Goal: Communication & Community: Participate in discussion

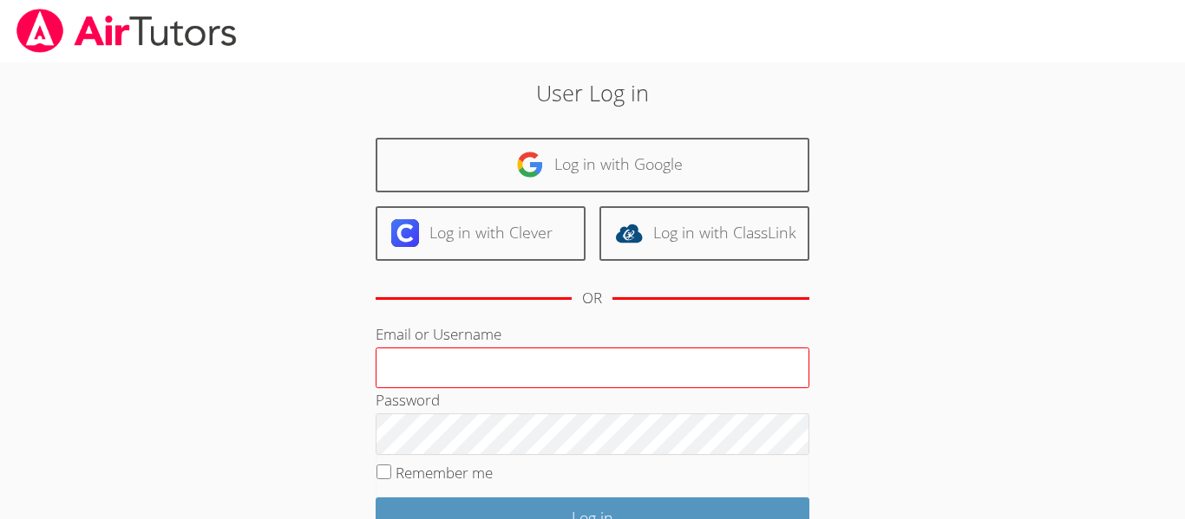
click at [461, 362] on input "Email or Username" at bounding box center [593, 369] width 434 height 42
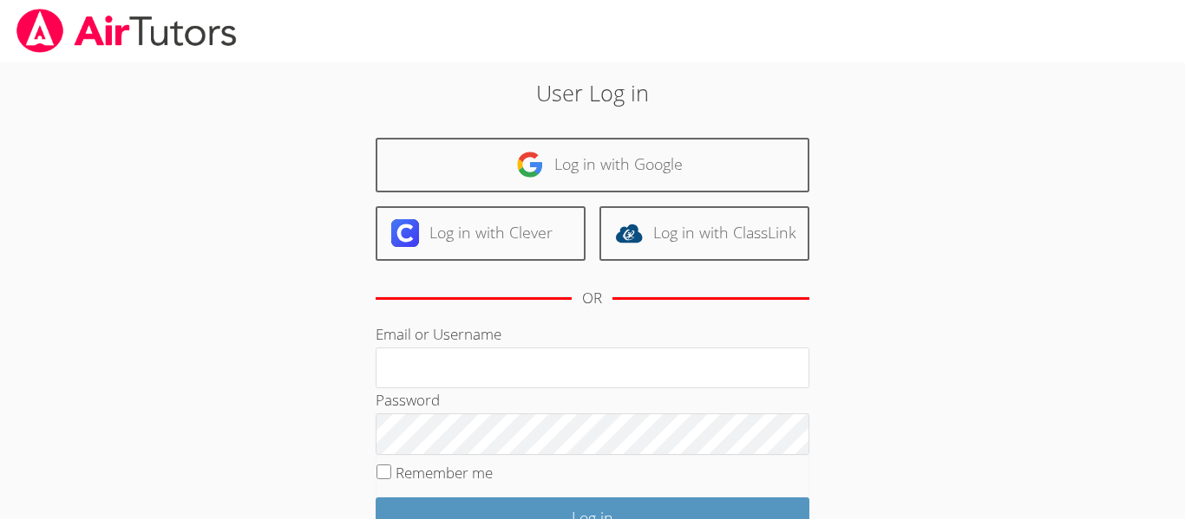
type input "[EMAIL_ADDRESS][DOMAIN_NAME]"
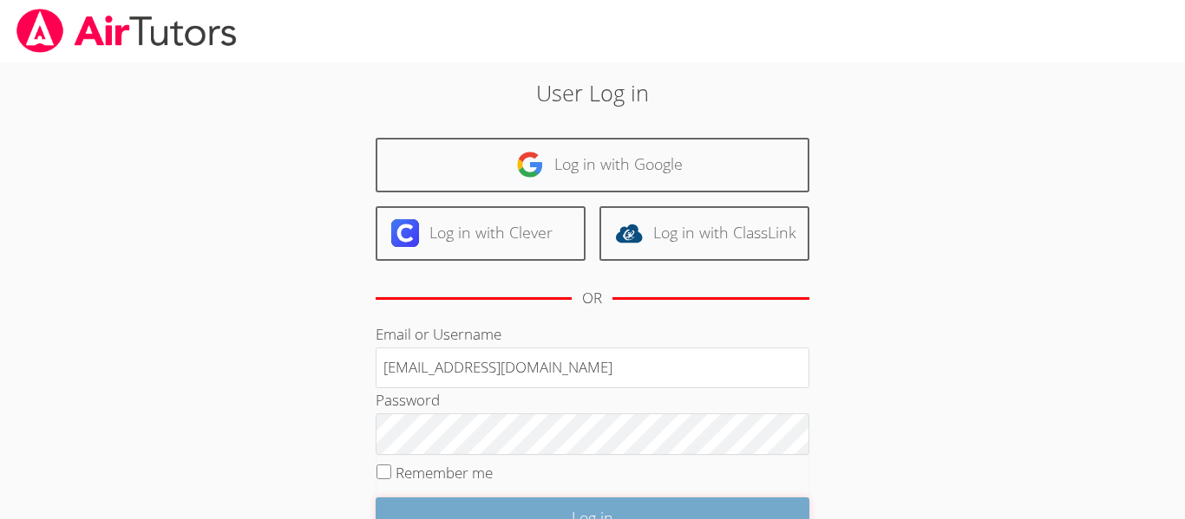
click at [616, 500] on input "Log in" at bounding box center [593, 518] width 434 height 41
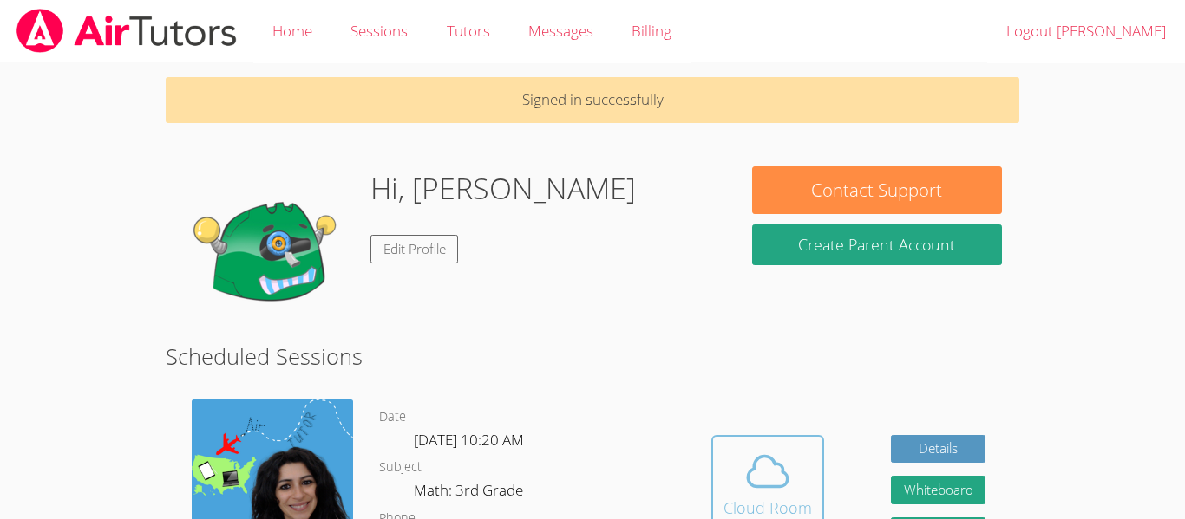
click at [795, 502] on div "Cloud Room" at bounding box center [767, 508] width 88 height 24
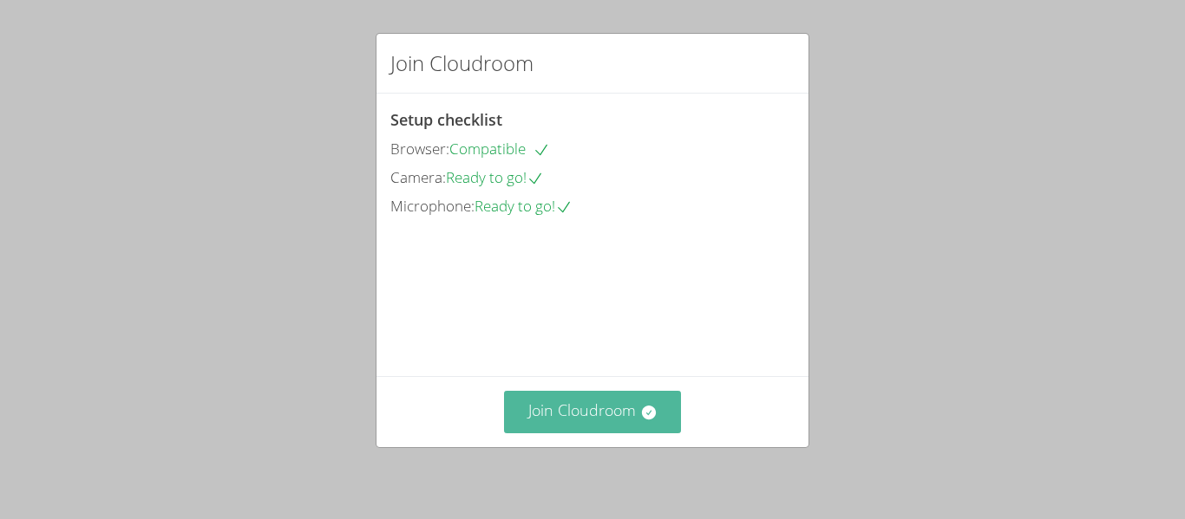
click at [608, 417] on button "Join Cloudroom" at bounding box center [593, 412] width 178 height 42
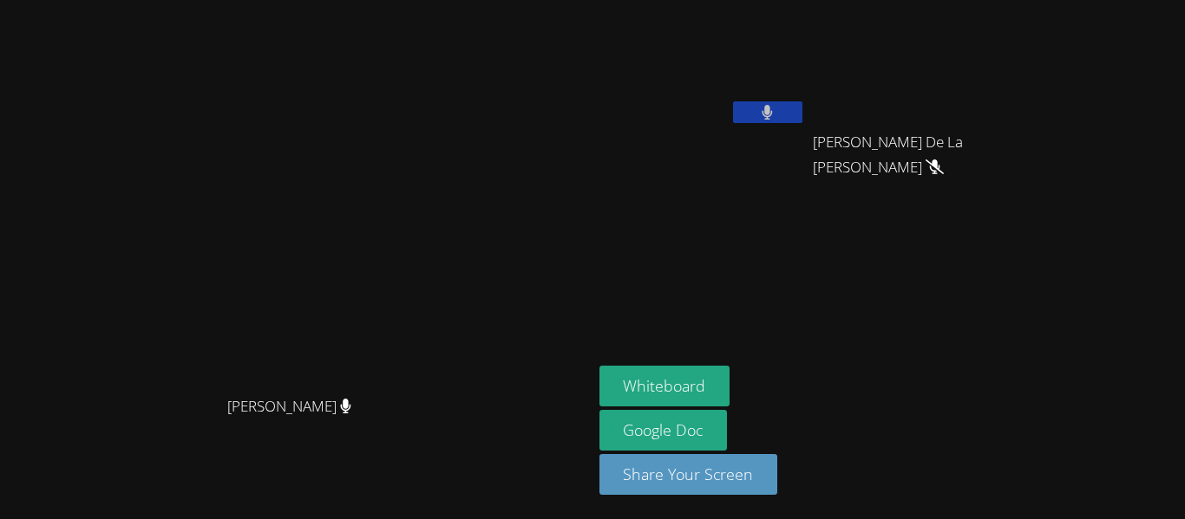
click at [426, 388] on video at bounding box center [296, 224] width 260 height 325
click at [730, 370] on button "Whiteboard" at bounding box center [664, 386] width 131 height 41
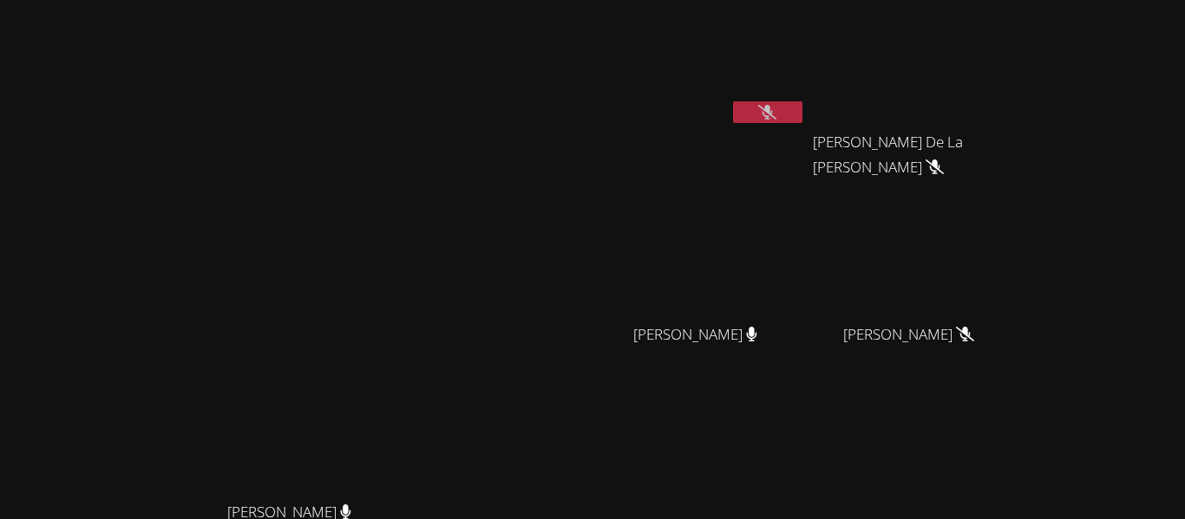
click at [802, 104] on button at bounding box center [767, 112] width 69 height 22
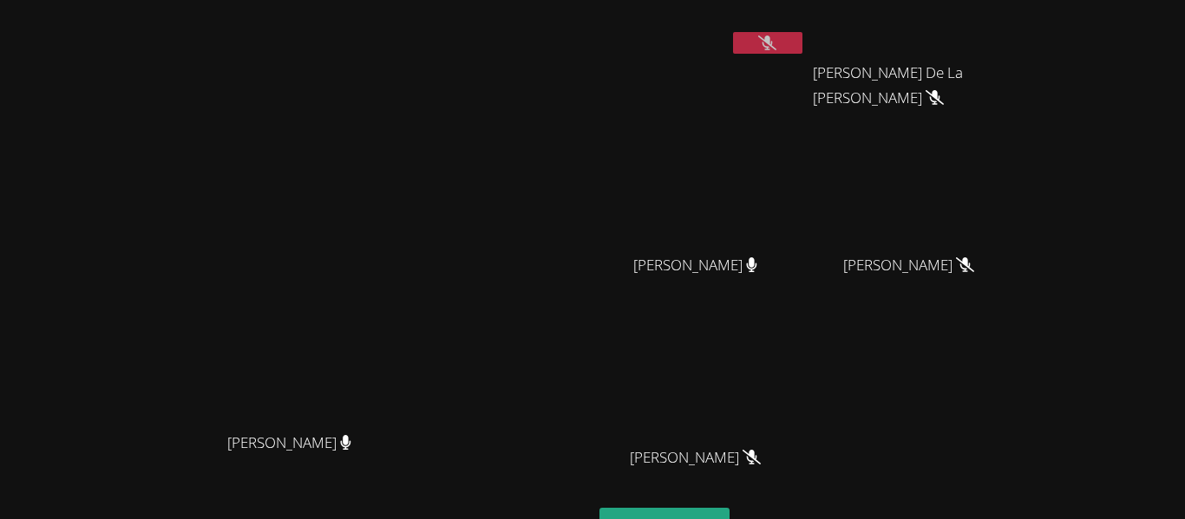
scroll to position [35, 0]
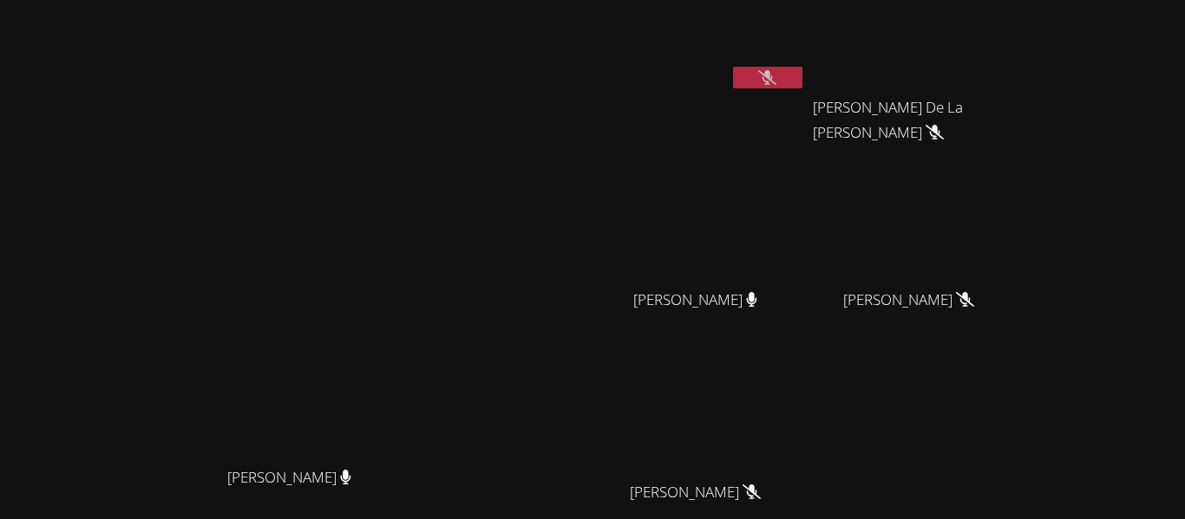
click at [806, 104] on div "Edwin Silve" at bounding box center [702, 65] width 206 height 186
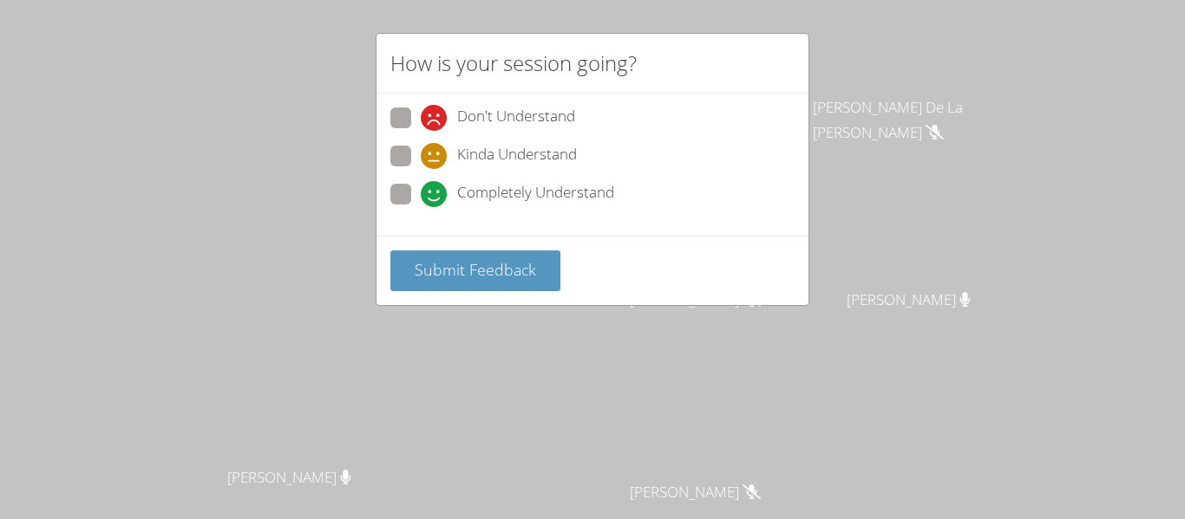
click at [408, 140] on div "Don't Understand Kinda Understand Completely Understand" at bounding box center [592, 162] width 404 height 108
click at [412, 157] on label "Kinda Understand" at bounding box center [483, 157] width 186 height 23
click at [421, 157] on input "Kinda Understand" at bounding box center [428, 153] width 15 height 15
radio input "true"
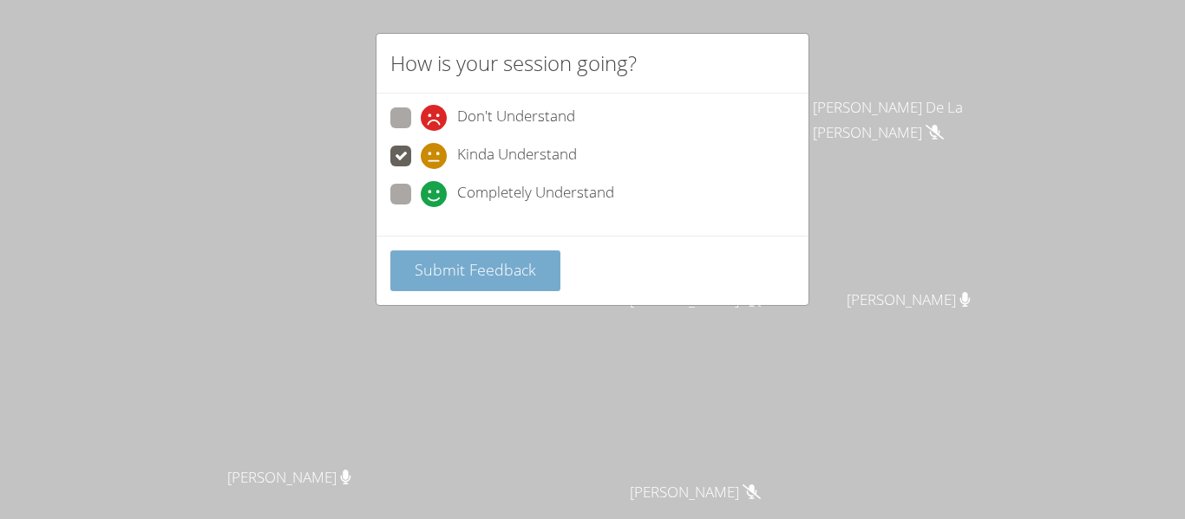
click at [459, 278] on span "Submit Feedback" at bounding box center [475, 269] width 121 height 21
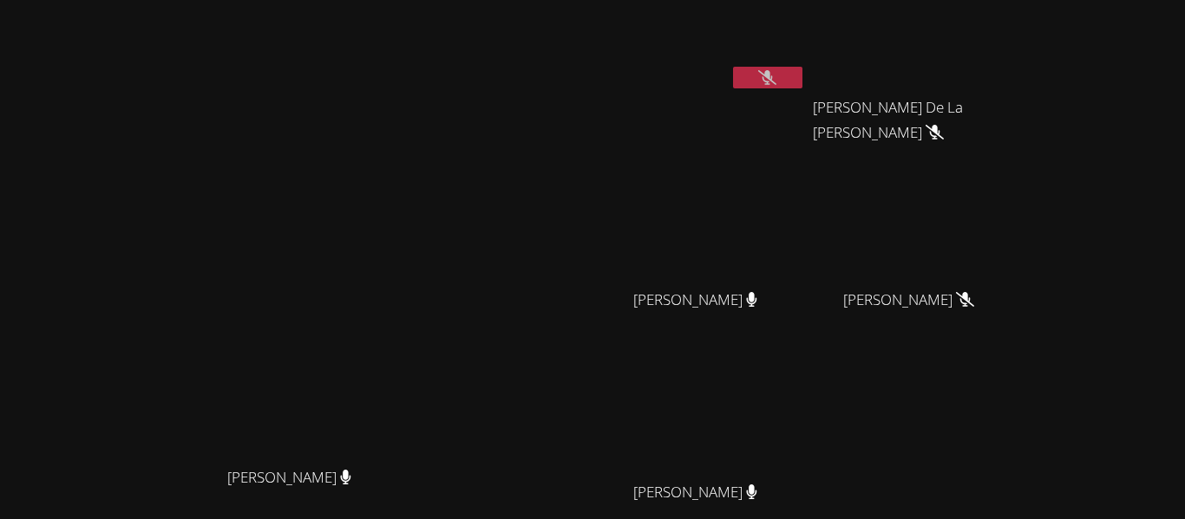
click at [802, 75] on button at bounding box center [767, 78] width 69 height 22
click at [806, 60] on div "Edwin Silve" at bounding box center [702, 34] width 206 height 124
click at [776, 72] on icon at bounding box center [767, 77] width 18 height 15
click at [802, 72] on button at bounding box center [767, 78] width 69 height 22
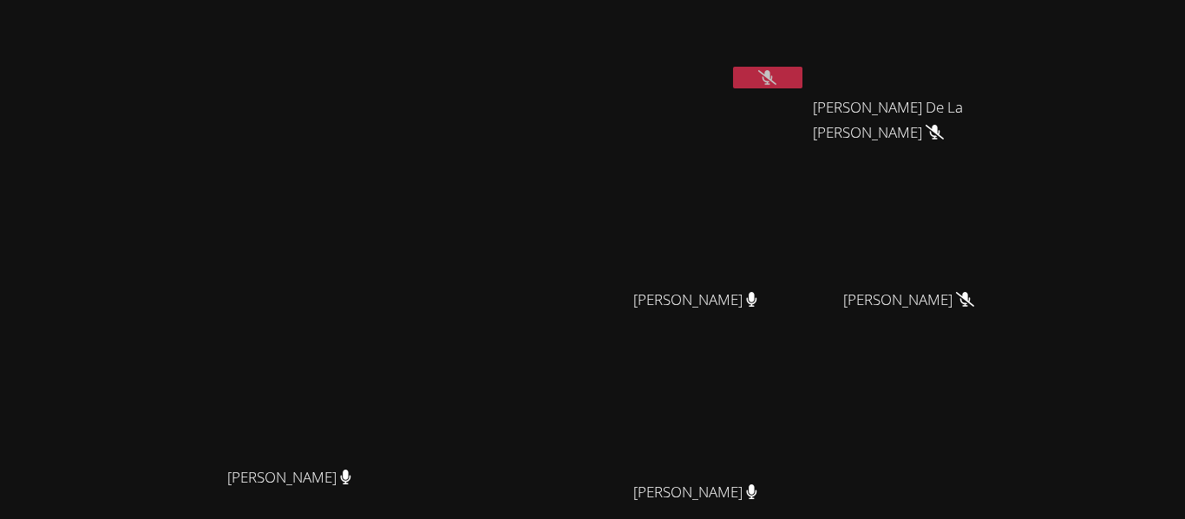
click at [806, 59] on video at bounding box center [702, 30] width 206 height 116
click at [802, 68] on button at bounding box center [767, 78] width 69 height 22
drag, startPoint x: 932, startPoint y: 68, endPoint x: 894, endPoint y: 136, distance: 78.4
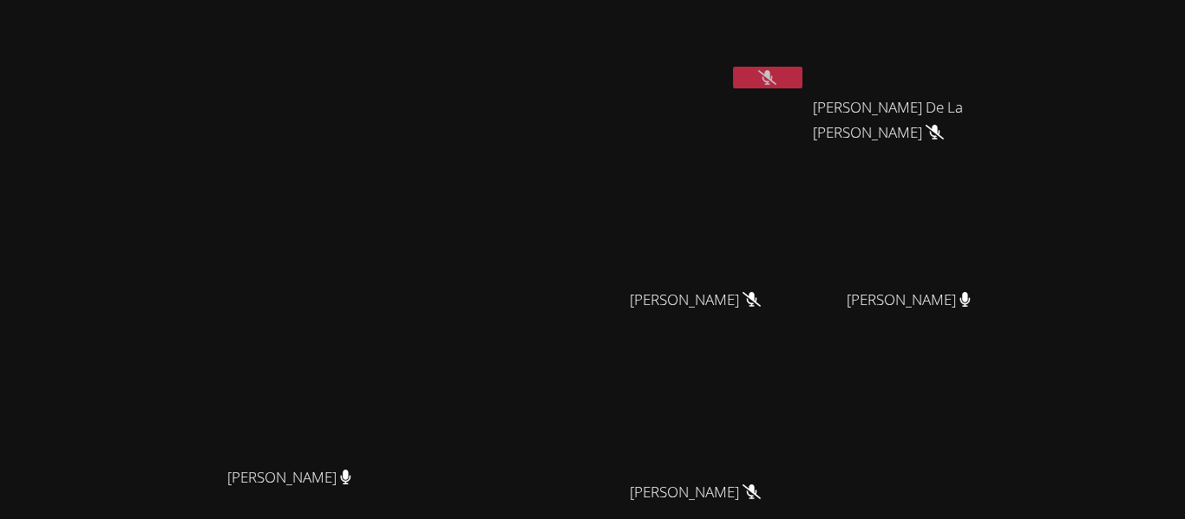
click at [806, 136] on div "Edwin Silve" at bounding box center [702, 65] width 206 height 186
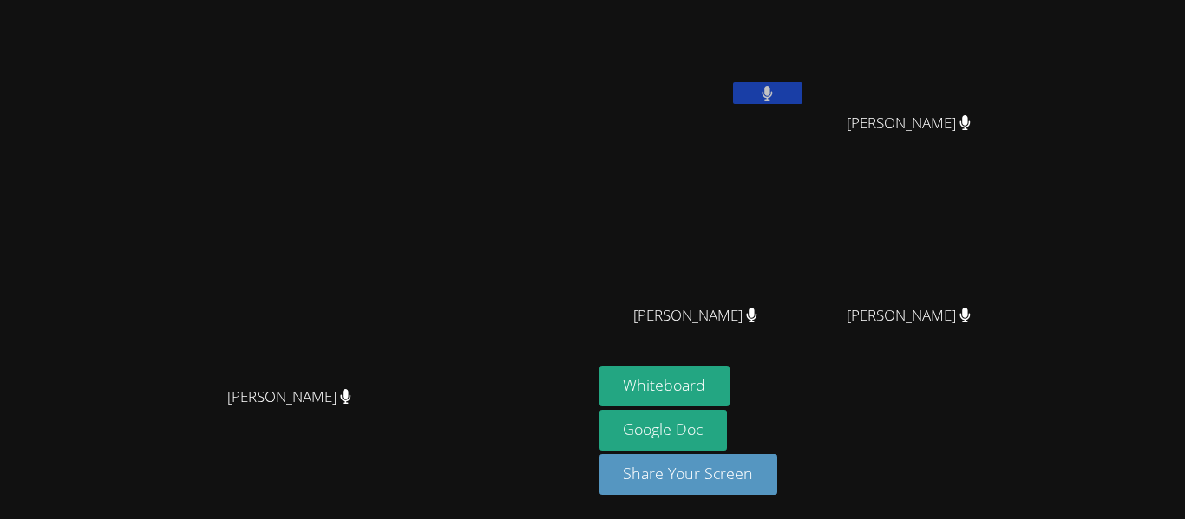
scroll to position [0, 0]
